Goal: Task Accomplishment & Management: Manage account settings

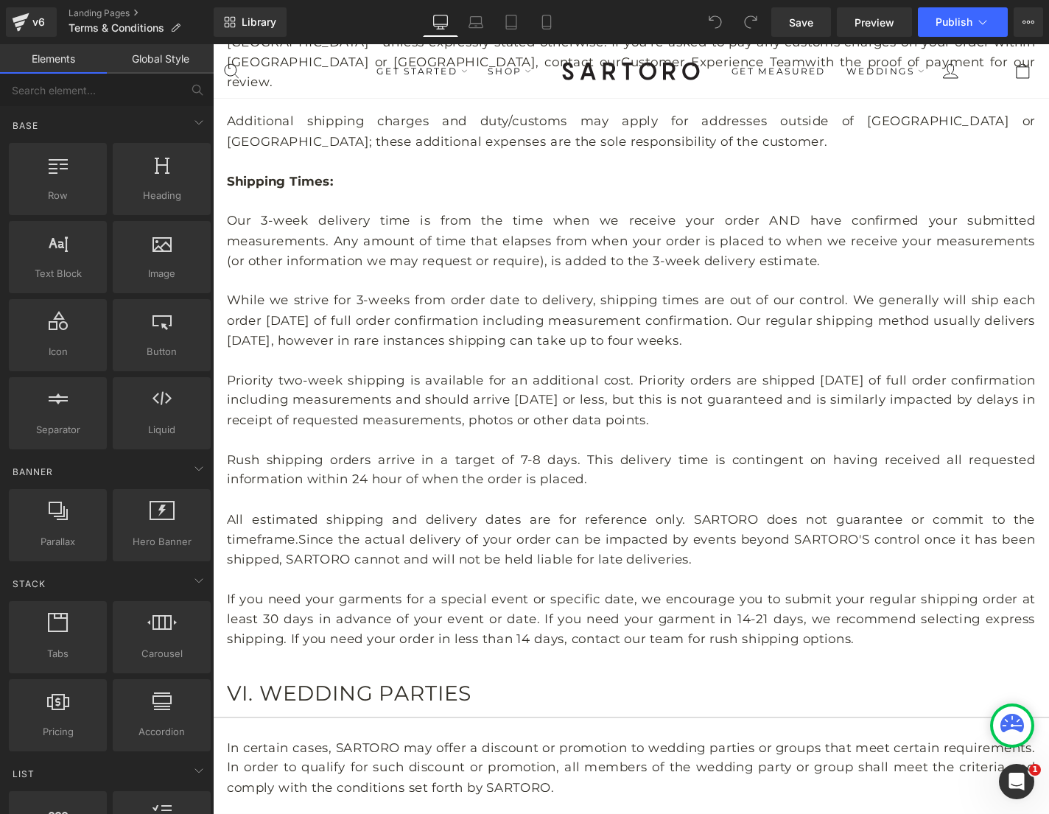
scroll to position [2252, 0]
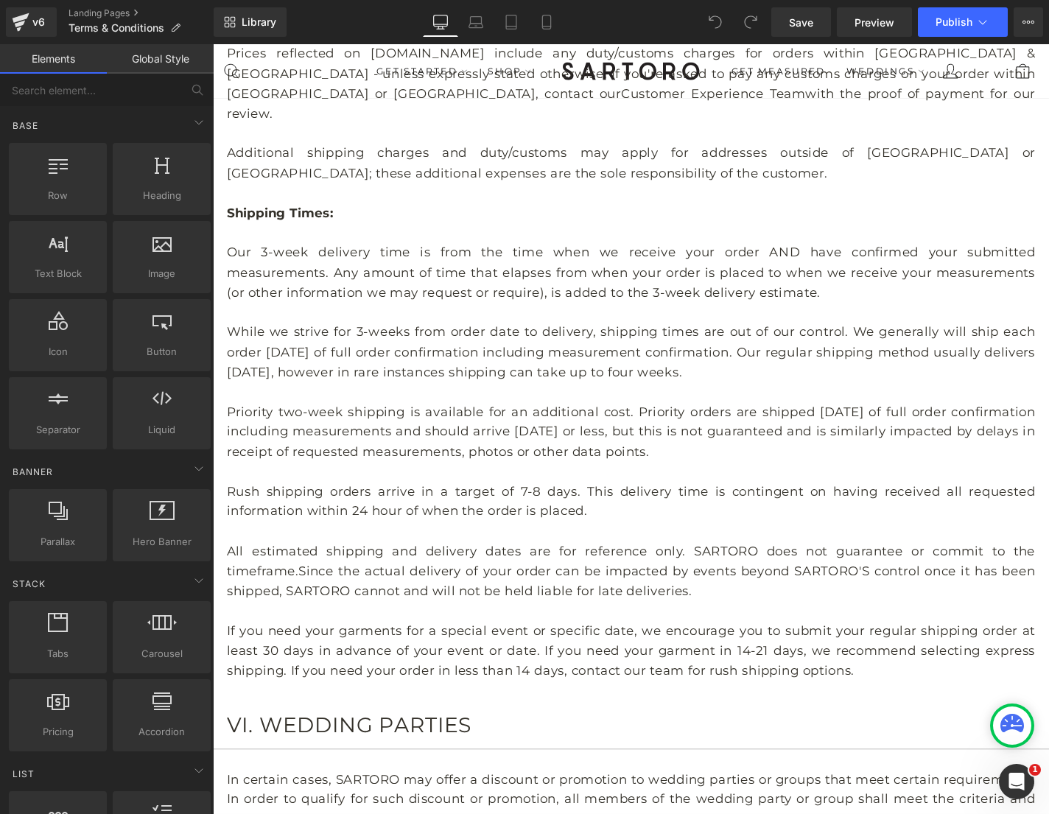
click at [576, 341] on p "While we strive for 3-weeks from order date to delivery, shipping times are out…" at bounding box center [659, 372] width 862 height 63
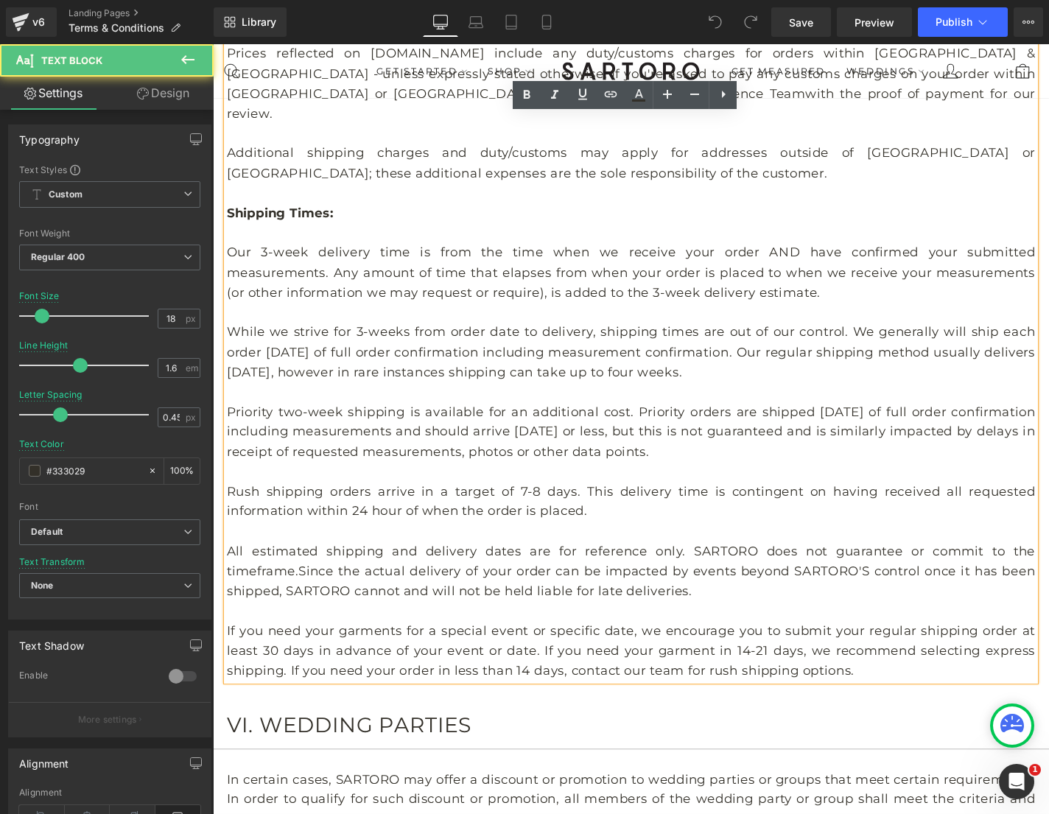
click at [504, 321] on p at bounding box center [659, 331] width 862 height 21
click at [508, 256] on p "Our 3-week delivery time is from the time when we receive your order AND have c…" at bounding box center [659, 287] width 862 height 63
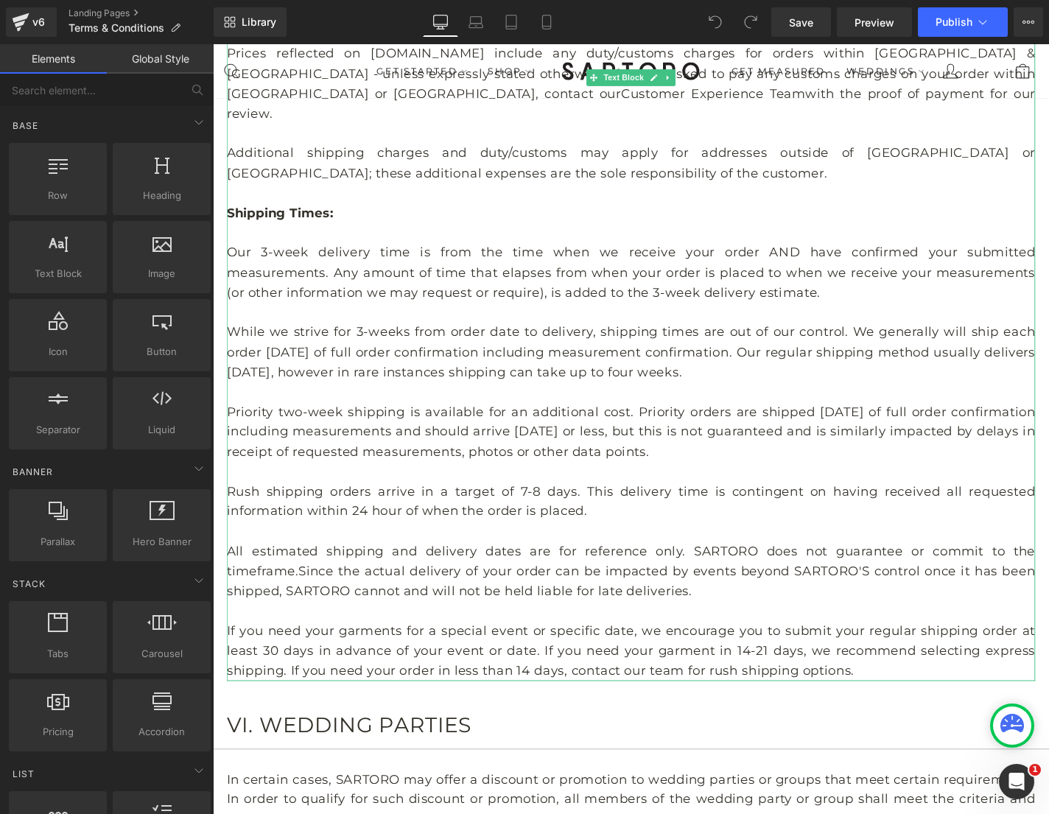
click at [246, 256] on p "Our 3-week delivery time is from the time when we receive your order AND have c…" at bounding box center [659, 287] width 862 height 63
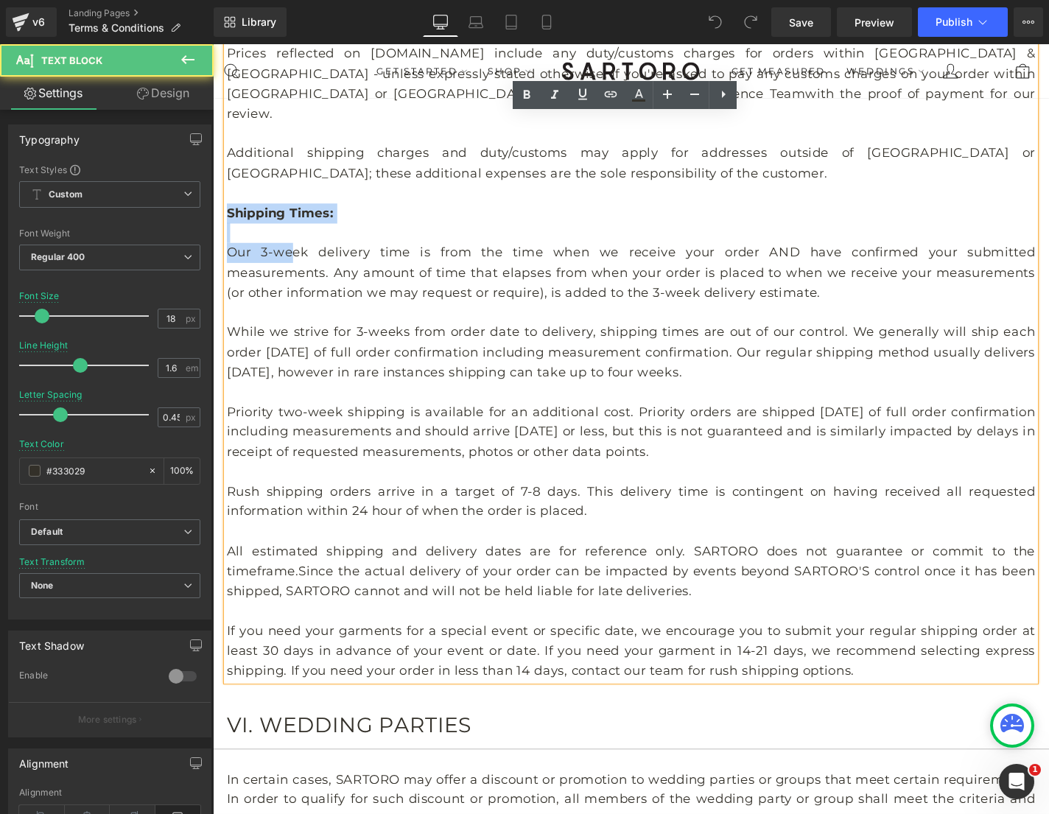
drag, startPoint x: 228, startPoint y: 178, endPoint x: 291, endPoint y: 227, distance: 79.8
click at [291, 227] on div "SARTORO may offer free shipping on orders over a certain threshold. SARTORO wil…" at bounding box center [659, 309] width 862 height 827
copy div "Shipping Times: Our 3-we"
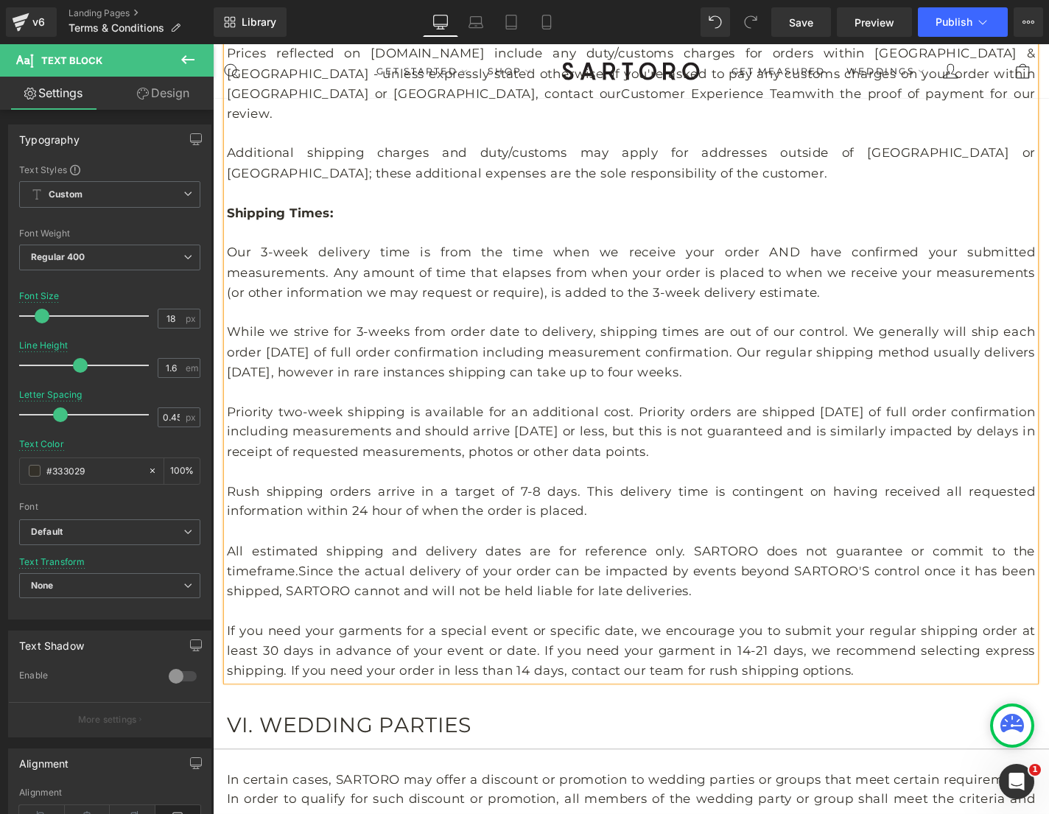
click at [911, 672] on p "If you need your garments for a special event or specific date, we encourage yo…" at bounding box center [659, 690] width 862 height 63
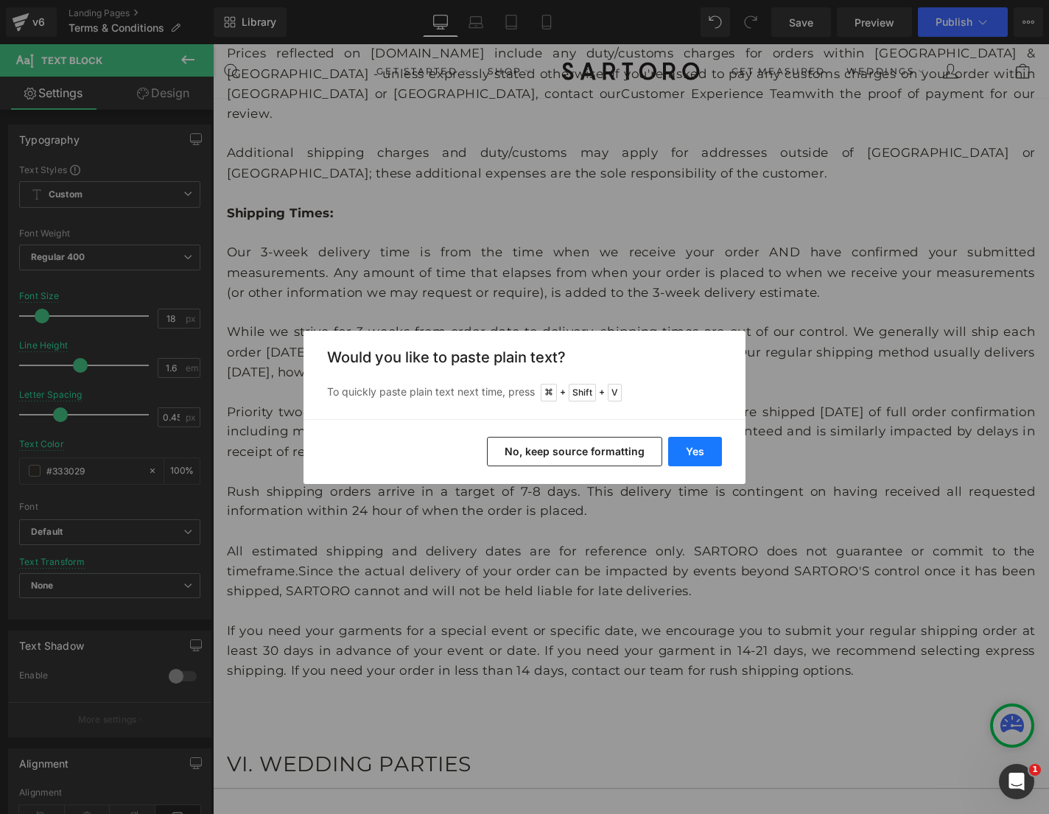
click at [690, 449] on button "Yes" at bounding box center [695, 451] width 54 height 29
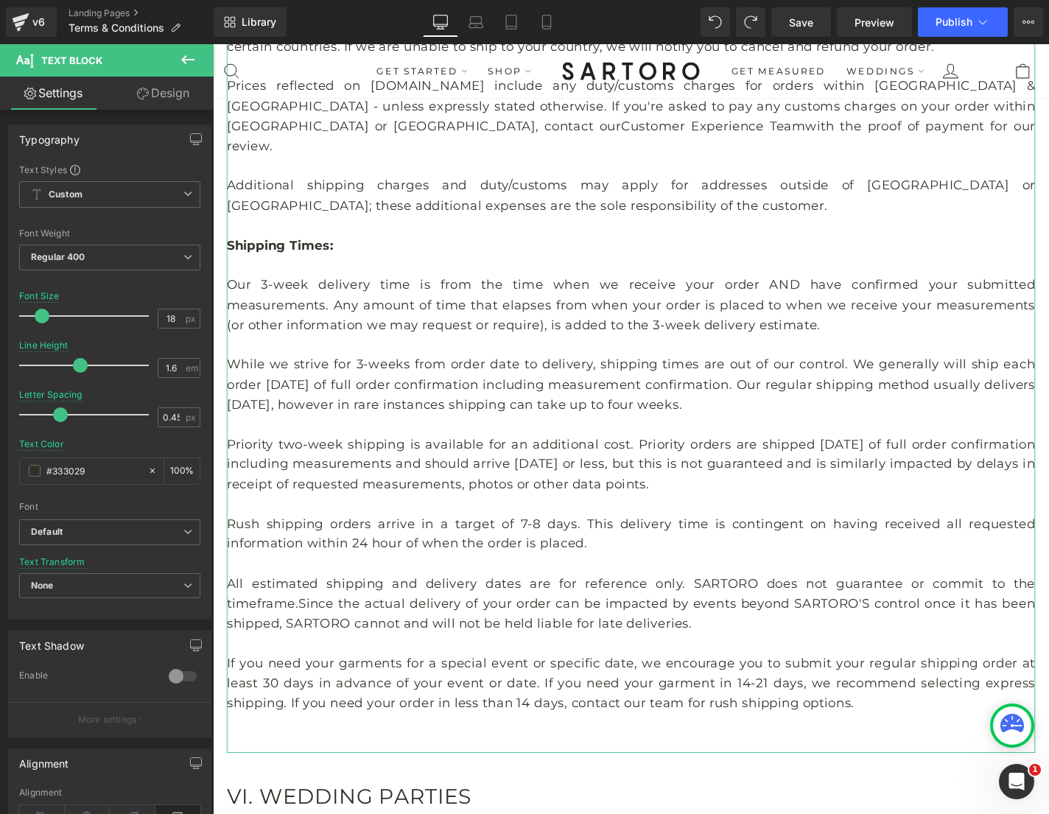
scroll to position [2272, 0]
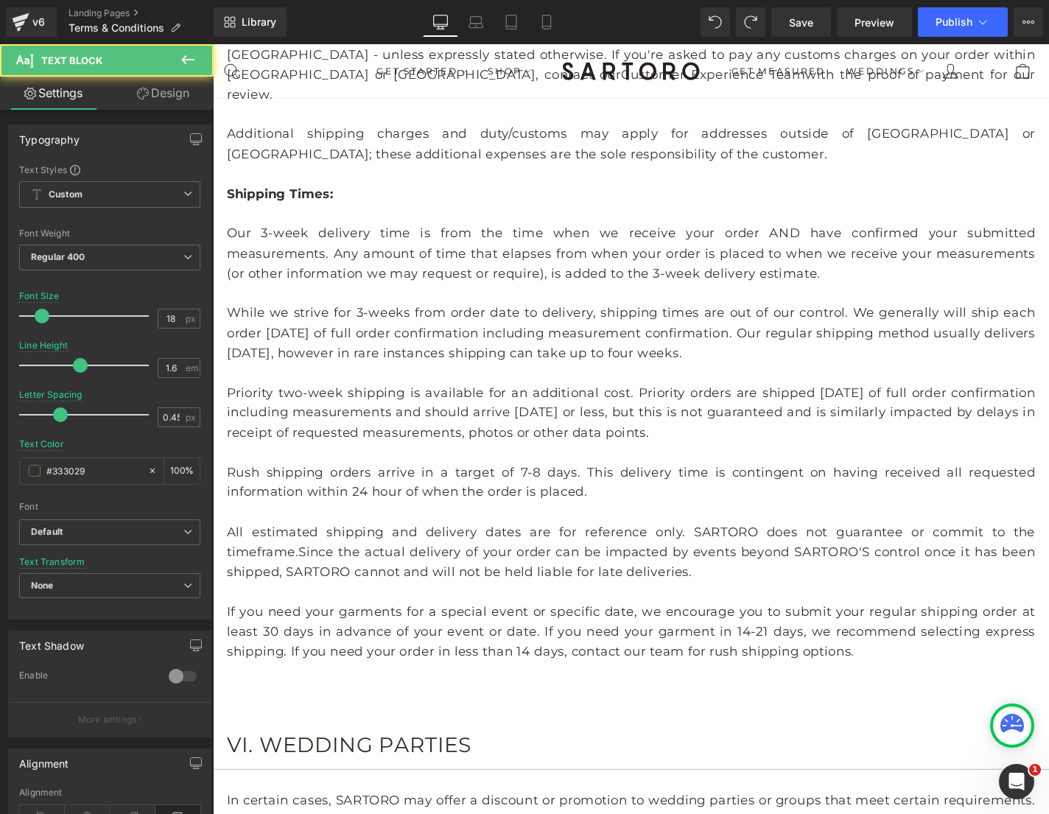
click at [272, 724] on p at bounding box center [659, 734] width 862 height 21
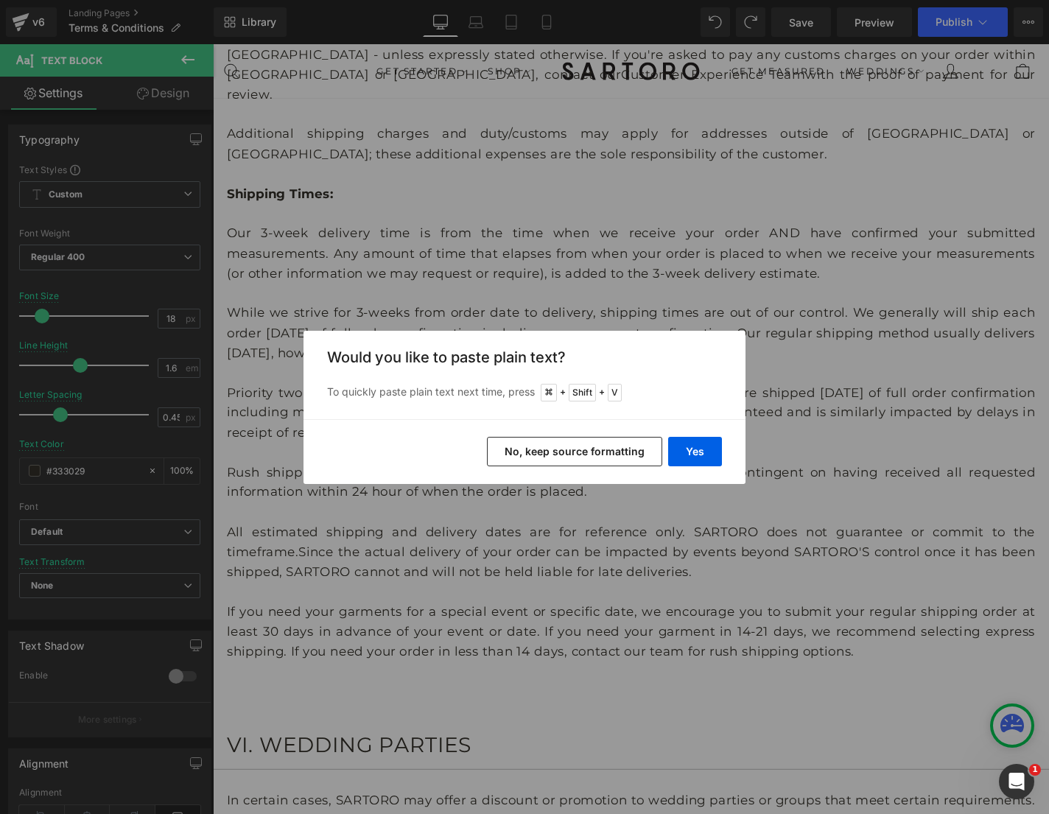
click at [623, 446] on button "No, keep source formatting" at bounding box center [574, 451] width 175 height 29
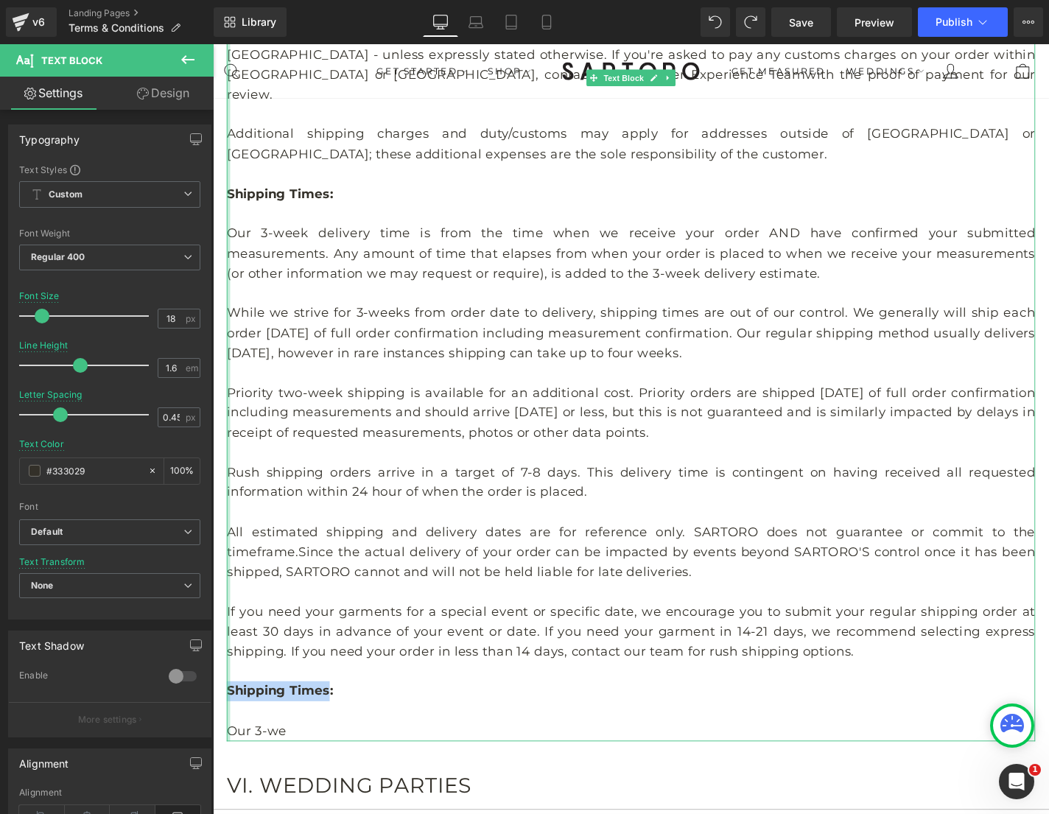
drag, startPoint x: 338, startPoint y: 691, endPoint x: 229, endPoint y: 690, distance: 109.1
click at [229, 690] on div "SARTORO may offer free shipping on orders over a certain threshold. SARTORO wil…" at bounding box center [659, 331] width 862 height 912
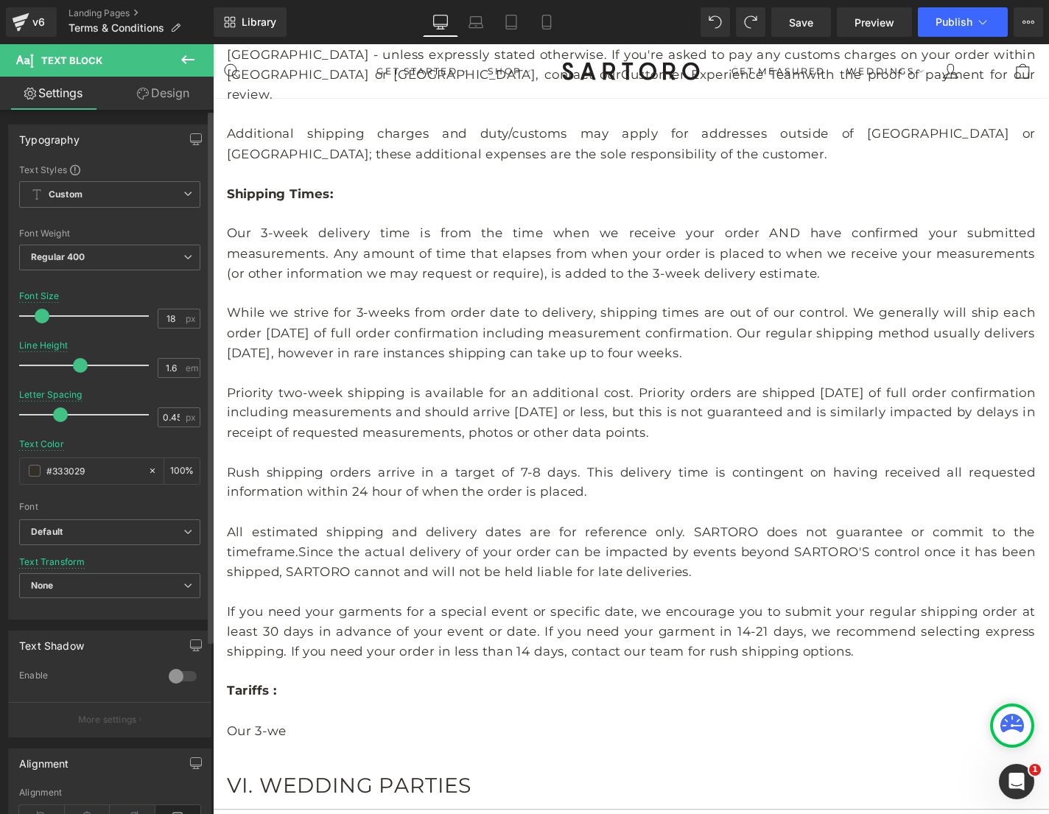
scroll to position [1, 0]
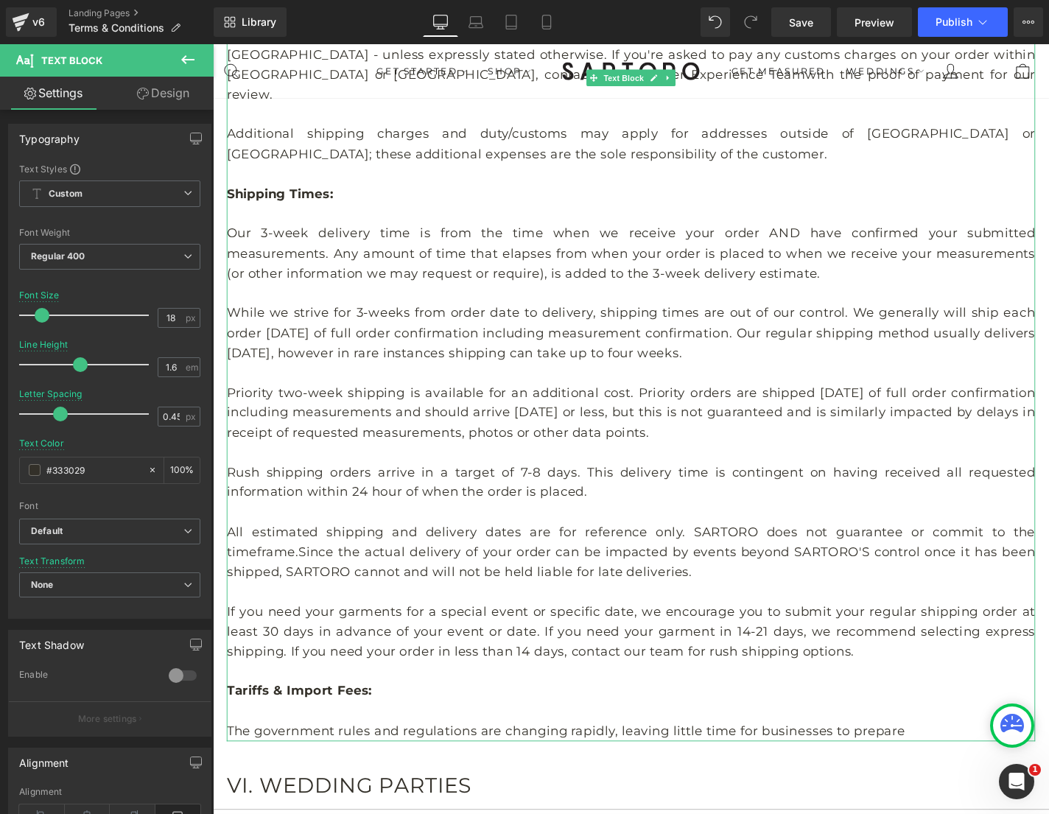
click at [872, 766] on p "The government rules and regulations are changing rapidly, leaving little time …" at bounding box center [659, 776] width 862 height 21
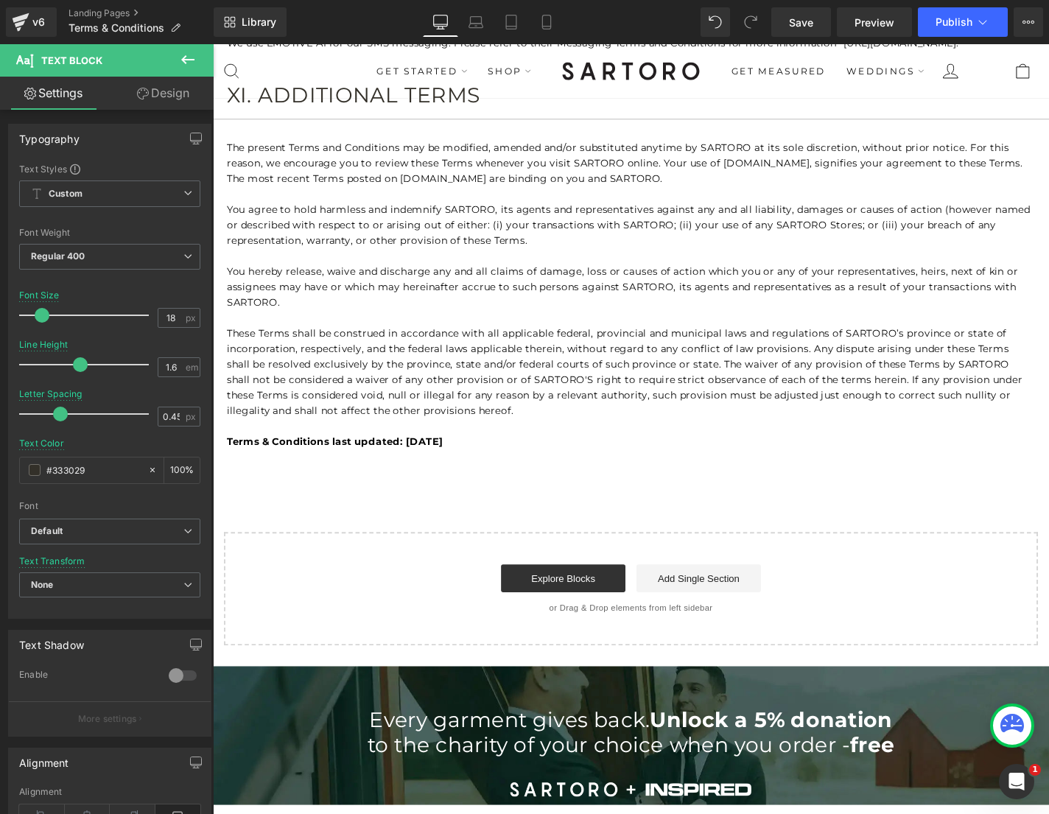
scroll to position [5709, 0]
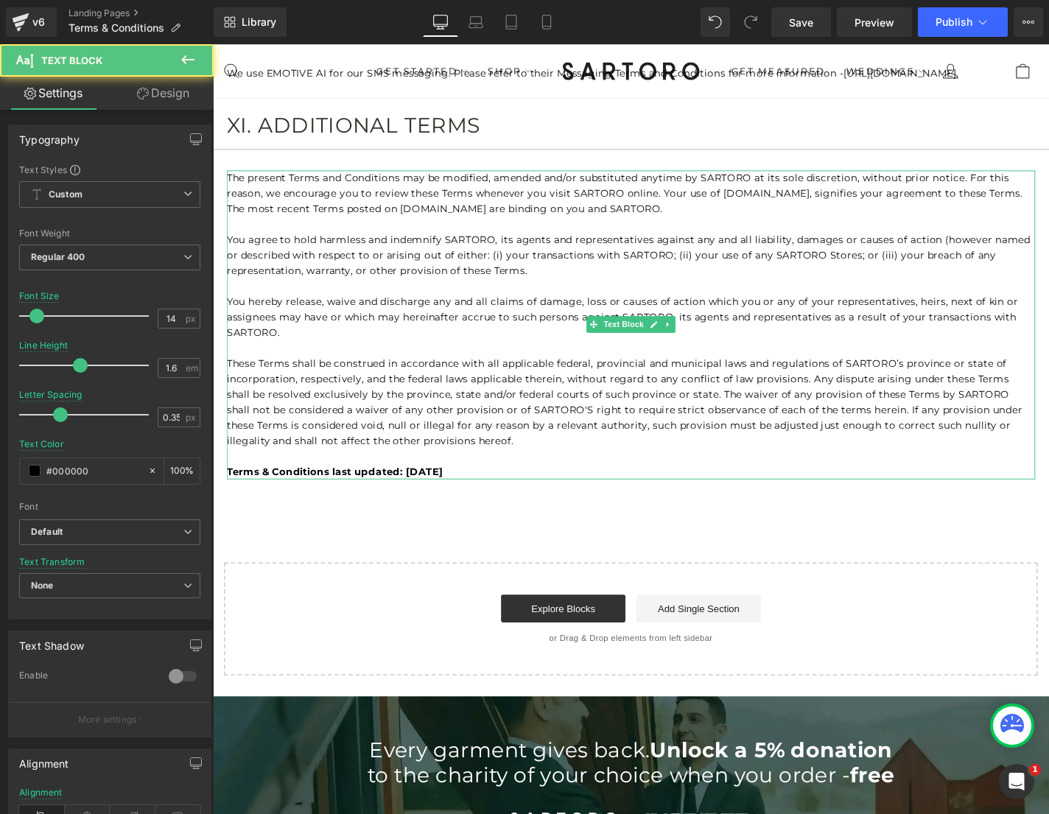
click at [458, 494] on b "Terms & Conditions last updated: [DATE]" at bounding box center [343, 500] width 231 height 13
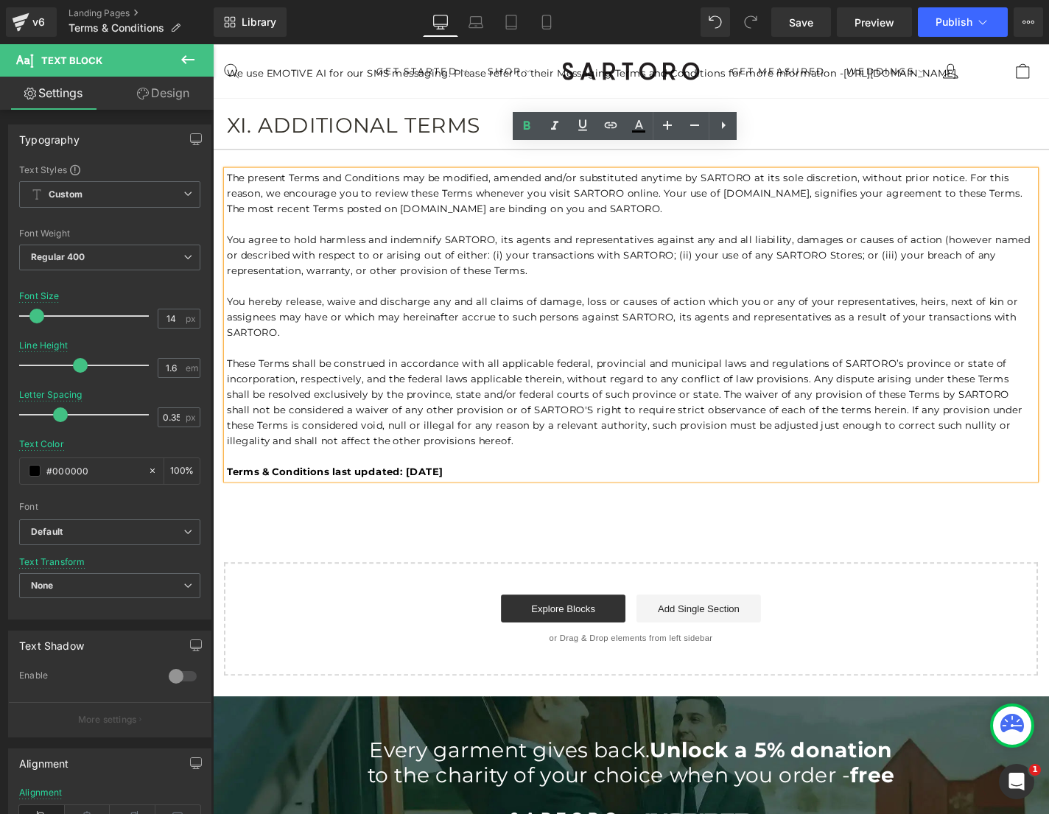
click at [458, 494] on b "Terms & Conditions last updated: [DATE]" at bounding box center [343, 500] width 231 height 13
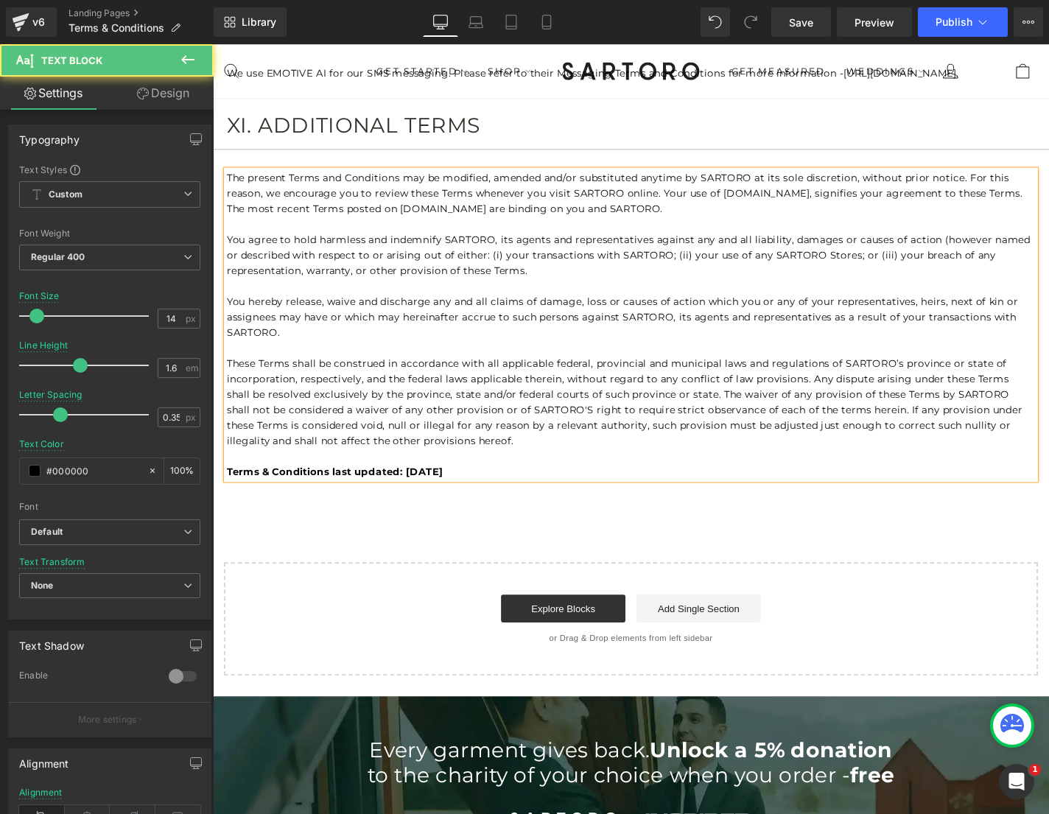
drag, startPoint x: 459, startPoint y: 472, endPoint x: 421, endPoint y: 472, distance: 38.3
click at [421, 494] on b "Terms & Conditions last updated: [DATE]" at bounding box center [343, 500] width 231 height 13
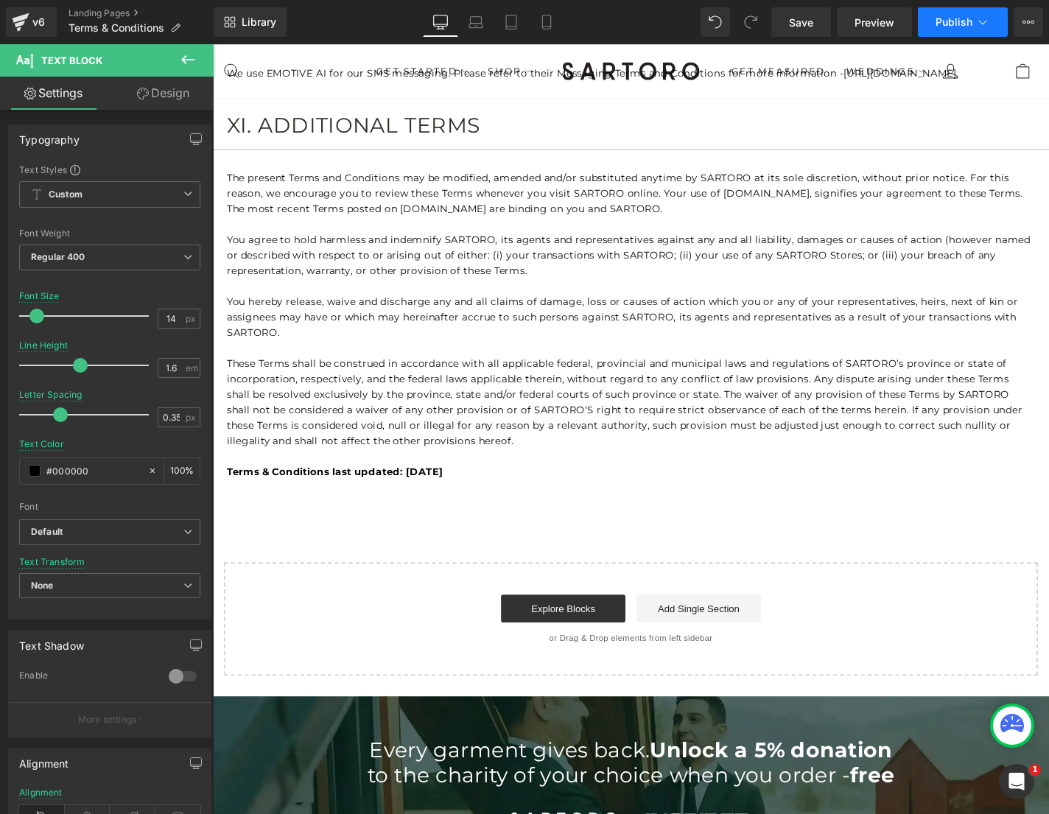
click at [959, 24] on span "Publish" at bounding box center [954, 22] width 37 height 12
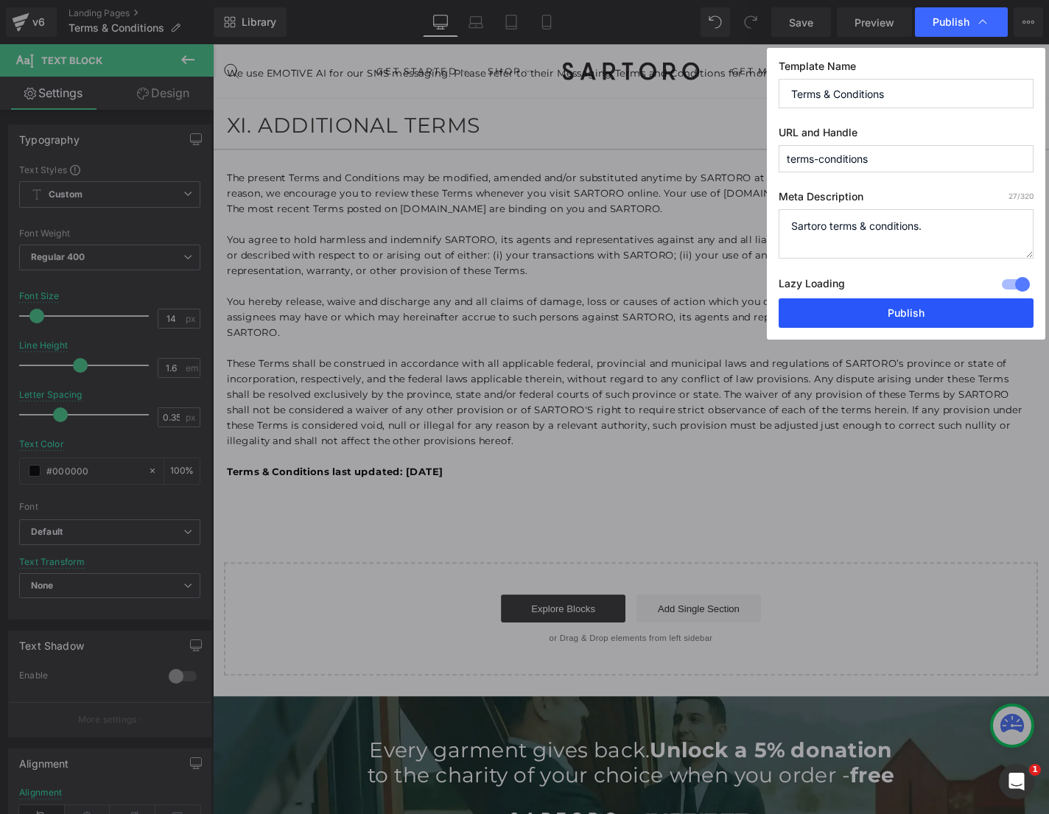
drag, startPoint x: 881, startPoint y: 313, endPoint x: 716, endPoint y: 287, distance: 167.2
click at [881, 313] on button "Publish" at bounding box center [906, 312] width 255 height 29
